Goal: Book appointment/travel/reservation

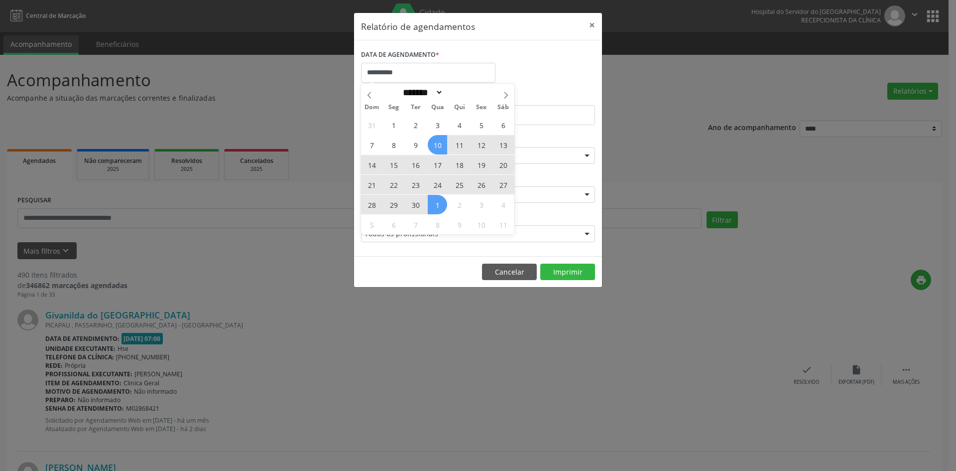
select select "*"
click at [415, 203] on div "31 1 2 3 4 5 6 7 8 9 10 11 12 13 14 15 16 17 18 19 20 21 22 23 24 25 26 27 28 2…" at bounding box center [437, 175] width 153 height 120
click at [415, 203] on span "30" at bounding box center [415, 204] width 19 height 19
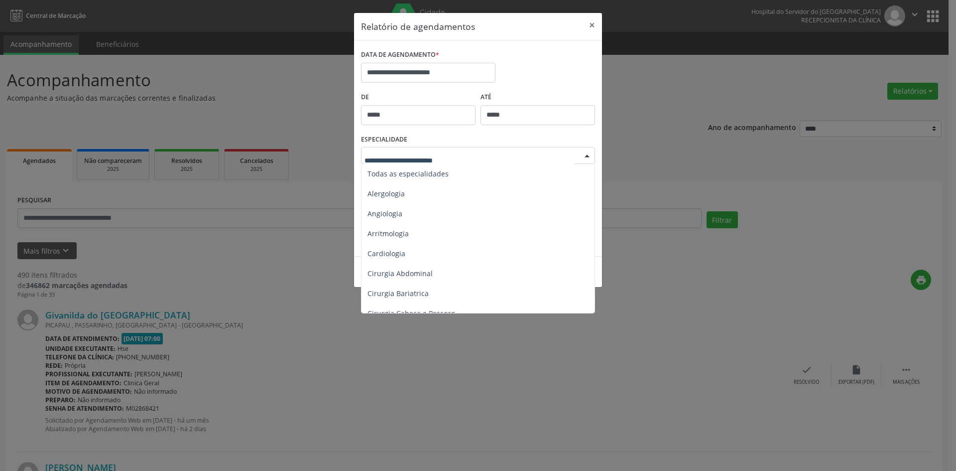
click at [588, 155] on div at bounding box center [587, 155] width 15 height 17
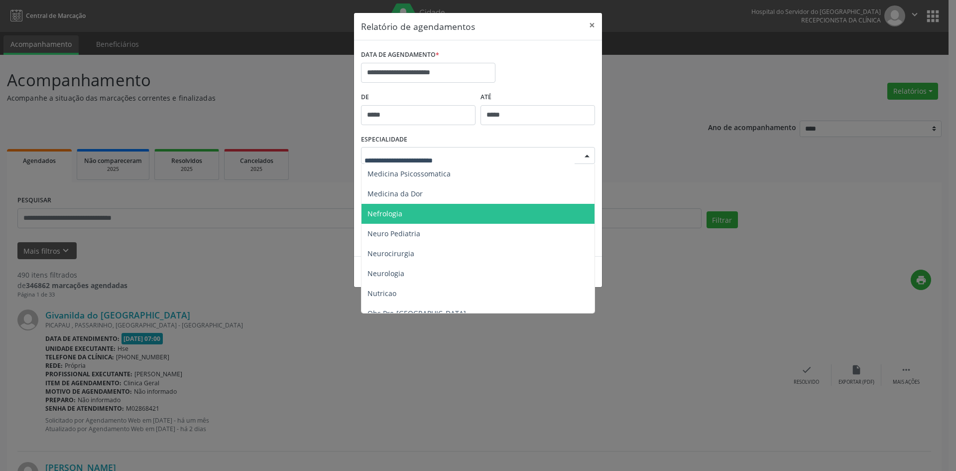
click at [384, 210] on span "Nefrologia" at bounding box center [385, 213] width 35 height 9
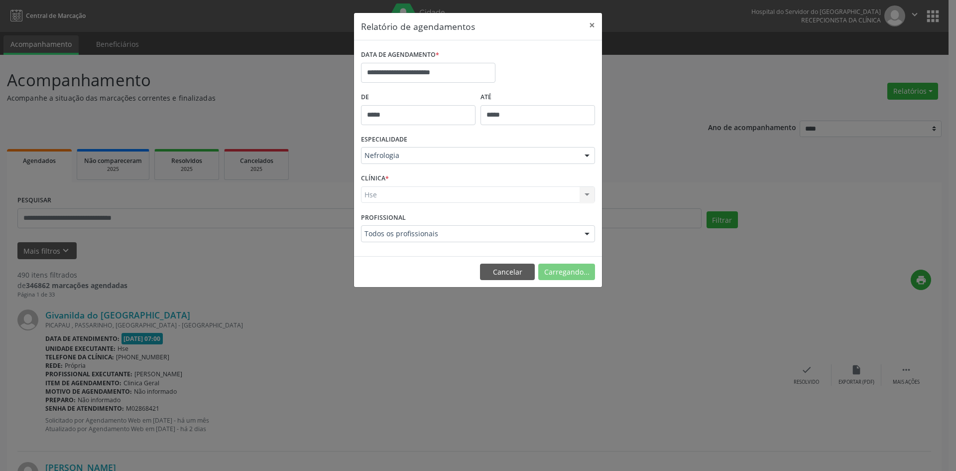
click at [369, 196] on div "Hse Hse Nenhum resultado encontrado para: " " Não há nenhuma opção para ser exi…" at bounding box center [478, 194] width 234 height 17
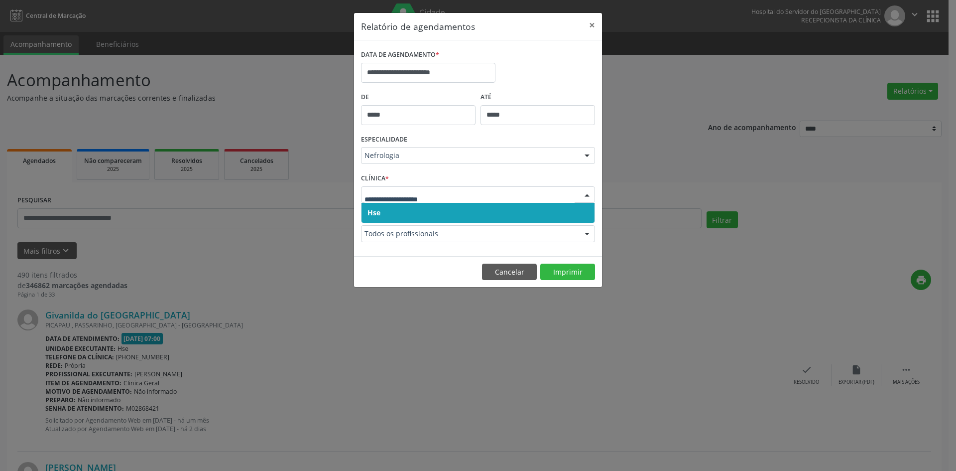
drag, startPoint x: 379, startPoint y: 209, endPoint x: 379, endPoint y: 201, distance: 8.0
click at [379, 209] on span "Hse" at bounding box center [374, 212] width 13 height 9
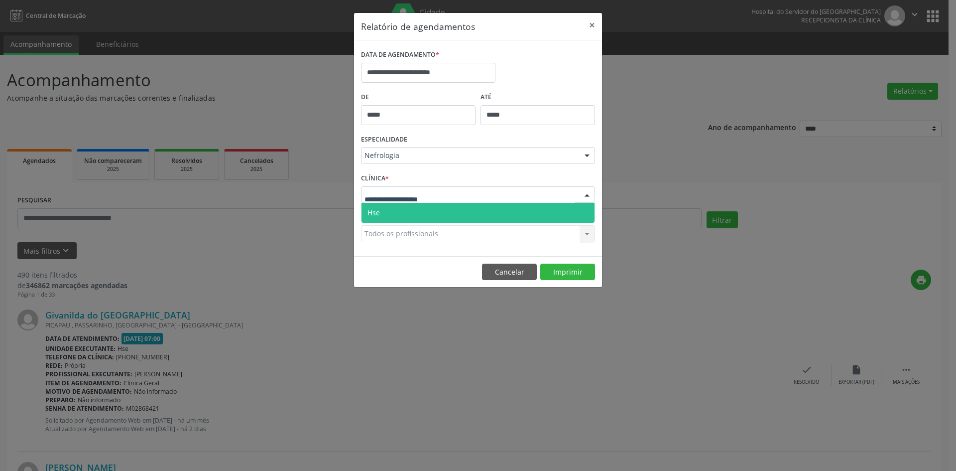
click at [379, 206] on span "Hse" at bounding box center [478, 213] width 233 height 20
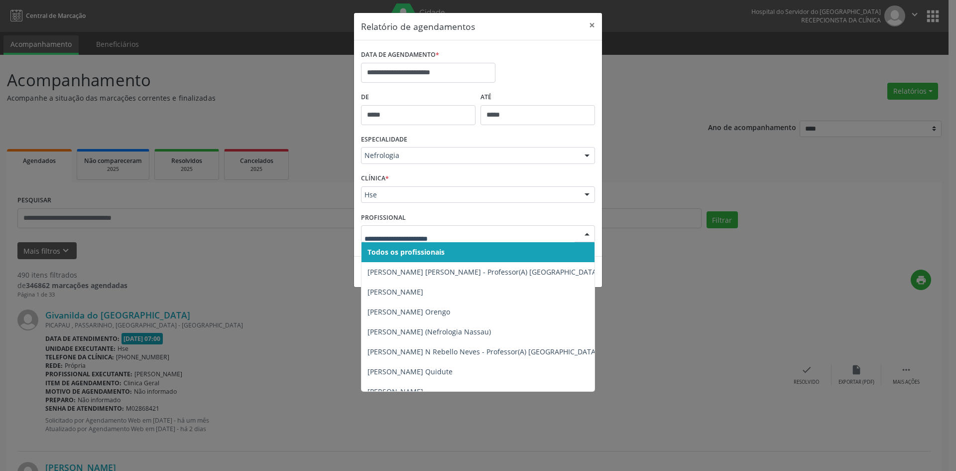
click at [387, 255] on span "Todos os profissionais" at bounding box center [406, 251] width 77 height 9
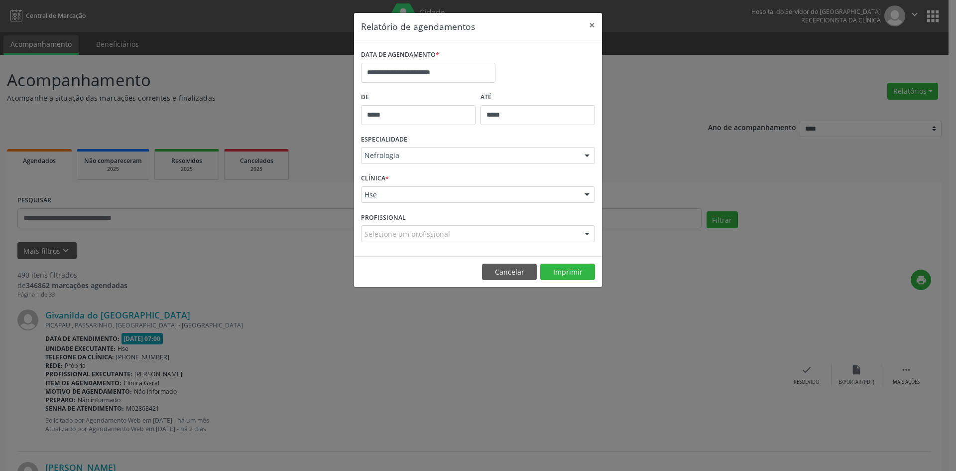
click at [387, 226] on div "Selecione um profissional" at bounding box center [478, 233] width 234 height 17
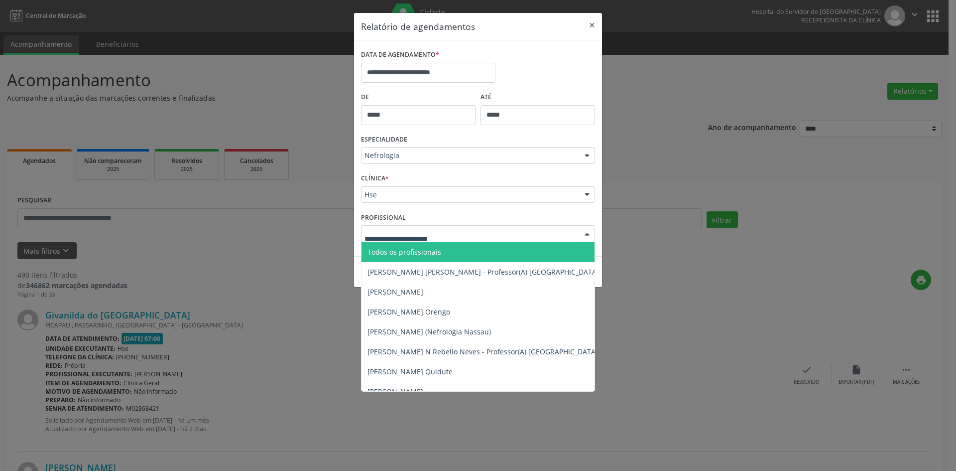
click at [391, 250] on span "Todos os profissionais" at bounding box center [405, 251] width 74 height 9
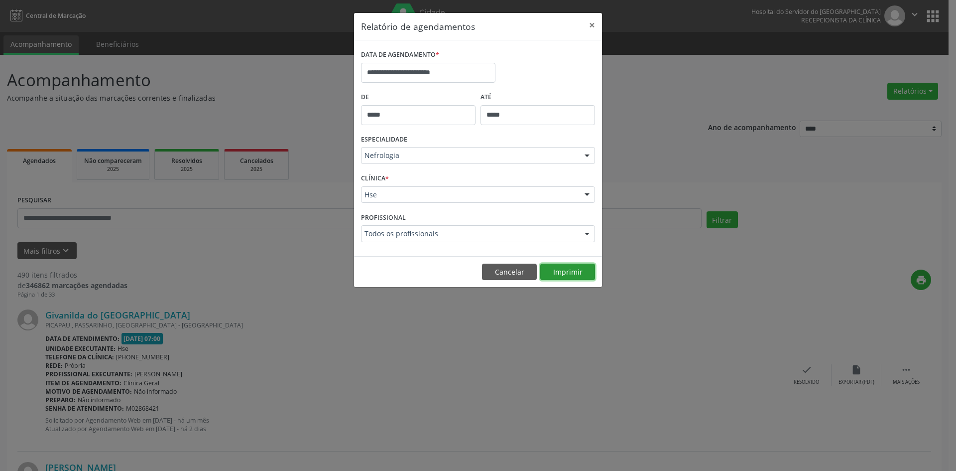
click at [569, 270] on button "Imprimir" at bounding box center [567, 271] width 55 height 17
click at [586, 238] on div at bounding box center [587, 234] width 15 height 17
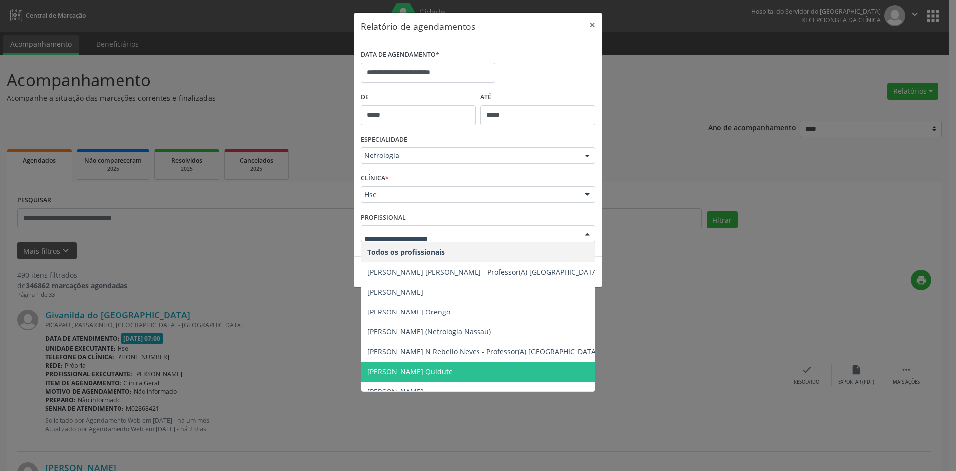
click at [453, 372] on span "[PERSON_NAME] Quidute" at bounding box center [484, 372] width 244 height 20
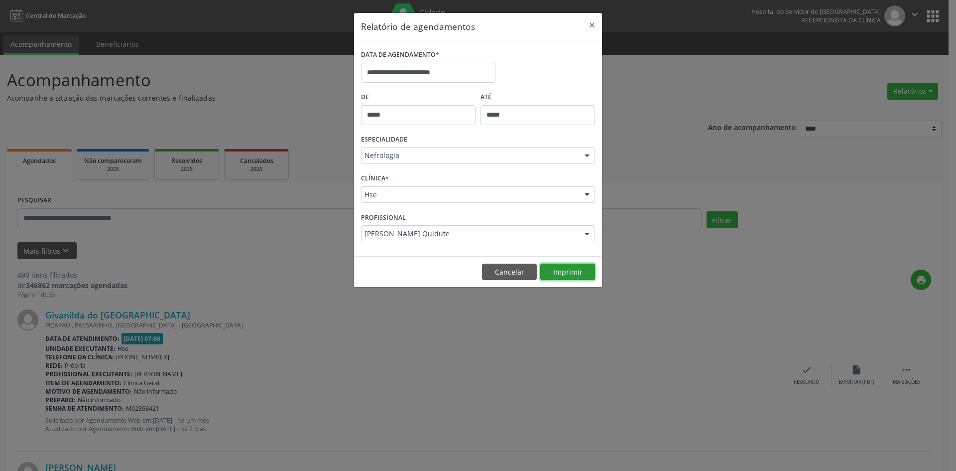
click at [578, 273] on button "Imprimir" at bounding box center [567, 271] width 55 height 17
